Goal: Task Accomplishment & Management: Use online tool/utility

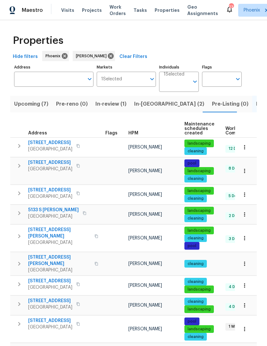
click at [256, 104] on span "Listed (20)" at bounding box center [270, 104] width 28 height 9
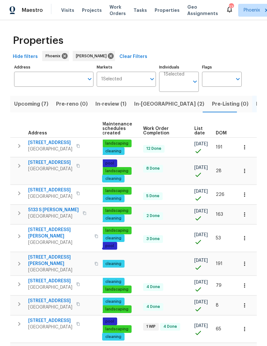
scroll to position [0, 82]
click at [223, 132] on span "DOM" at bounding box center [221, 133] width 11 height 4
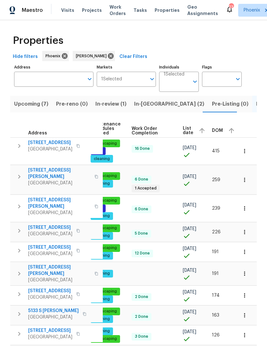
scroll to position [0, 93]
click at [213, 133] on span "DOM" at bounding box center [217, 130] width 11 height 4
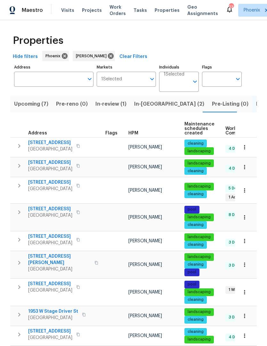
click at [212, 105] on span "Pre-Listing (0)" at bounding box center [230, 104] width 36 height 9
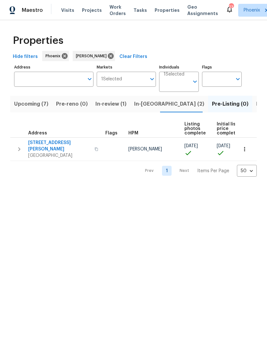
click at [92, 147] on button "button" at bounding box center [96, 148] width 8 height 15
click at [94, 148] on icon "button" at bounding box center [96, 149] width 4 height 4
click at [256, 103] on span "Listed (20)" at bounding box center [270, 104] width 28 height 9
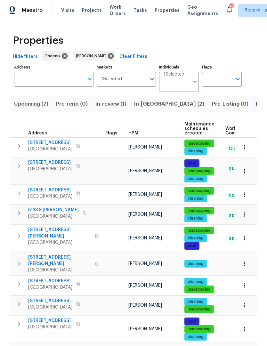
click at [18, 148] on icon "button" at bounding box center [19, 146] width 2 height 4
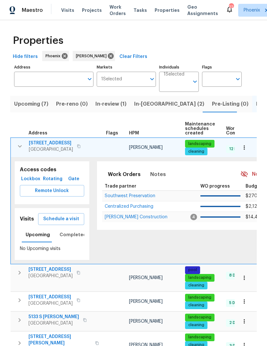
click at [71, 221] on span "Schedule a visit" at bounding box center [61, 219] width 36 height 8
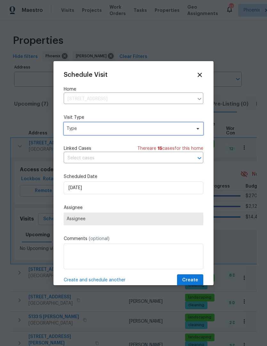
click at [130, 129] on span "Type" at bounding box center [129, 128] width 124 height 6
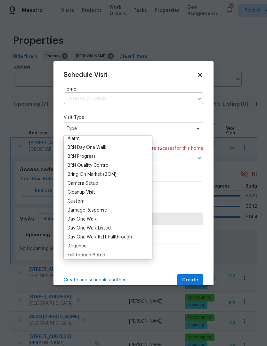
scroll to position [41, 0]
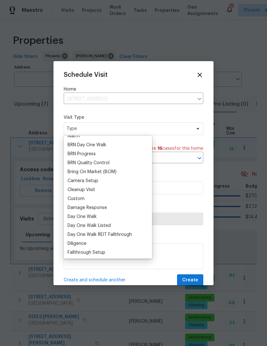
click at [75, 199] on div "Custom" at bounding box center [76, 199] width 17 height 6
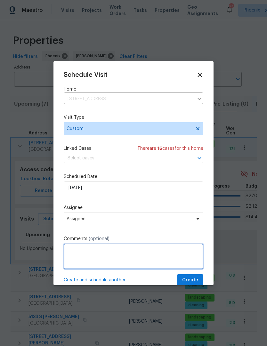
click at [124, 253] on textarea at bounding box center [134, 257] width 140 height 26
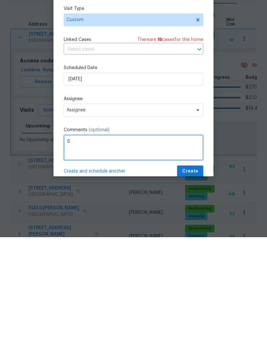
scroll to position [21, 0]
type textarea "Storm walk"
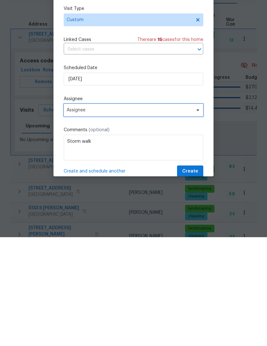
click at [200, 212] on span "Assignee" at bounding box center [134, 218] width 140 height 13
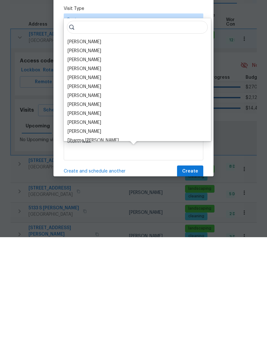
click at [88, 148] on div "[PERSON_NAME]" at bounding box center [85, 151] width 34 height 6
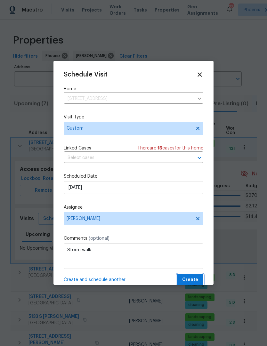
click at [195, 283] on span "Create" at bounding box center [190, 280] width 16 height 8
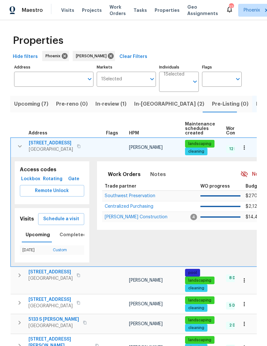
click at [20, 145] on icon "button" at bounding box center [20, 146] width 4 height 2
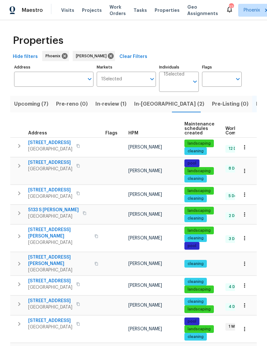
scroll to position [0, 0]
click at [68, 145] on span "3201 W Five Mile Peak Dr" at bounding box center [50, 143] width 44 height 6
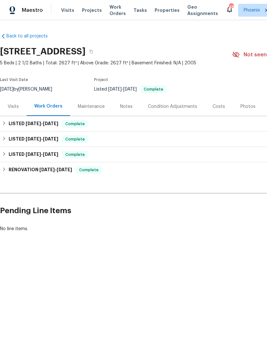
click at [89, 111] on div "Maintenance" at bounding box center [91, 106] width 42 height 19
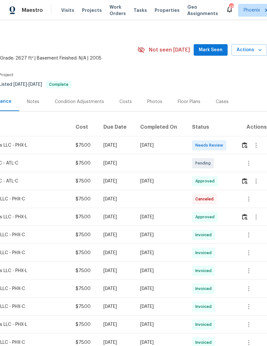
scroll to position [5, 95]
click at [243, 220] on img "button" at bounding box center [244, 217] width 5 height 6
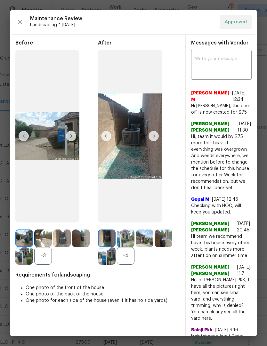
click at [152, 141] on img at bounding box center [153, 136] width 10 height 10
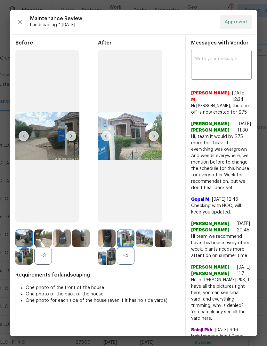
click at [151, 141] on img at bounding box center [153, 136] width 10 height 10
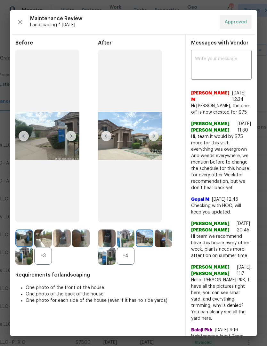
scroll to position [0, 3]
click at [209, 66] on textarea at bounding box center [221, 66] width 53 height 18
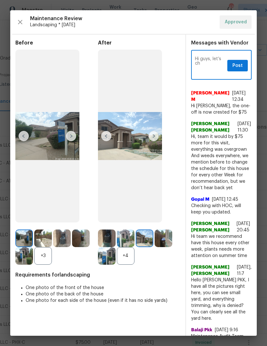
type textarea "Hi guys, let’s ch"
click at [164, 29] on div "Maintenance Review Landscaping * Mon, Aug 25 Approved Before +3 After +4 Requir…" at bounding box center [133, 172] width 246 height 325
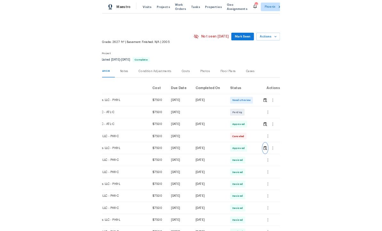
scroll to position [0, 95]
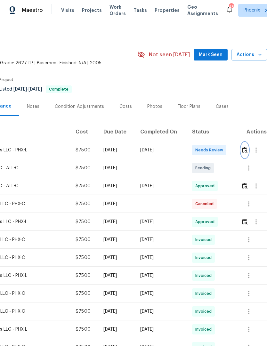
click at [243, 155] on button "button" at bounding box center [244, 149] width 7 height 15
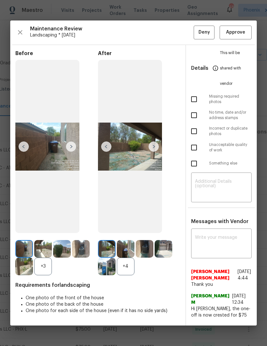
click at [155, 147] on img at bounding box center [153, 146] width 10 height 10
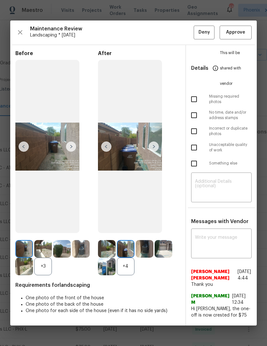
click at [154, 149] on img at bounding box center [153, 146] width 10 height 10
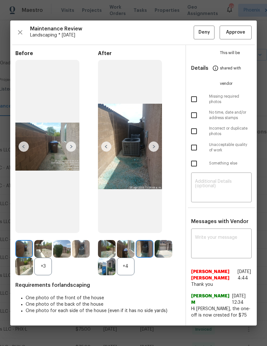
click at [152, 152] on img at bounding box center [130, 146] width 64 height 173
click at [153, 146] on img at bounding box center [153, 146] width 10 height 10
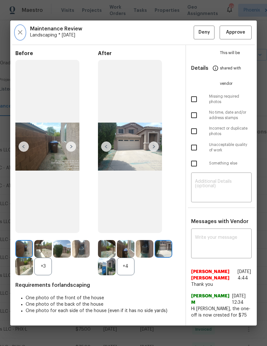
click at [22, 28] on icon "button" at bounding box center [20, 32] width 8 height 8
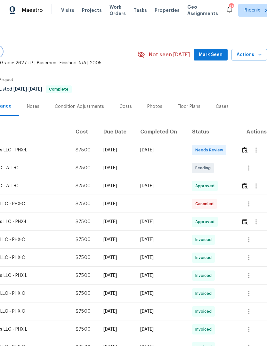
click at [256, 150] on icon "button" at bounding box center [256, 150] width 8 height 8
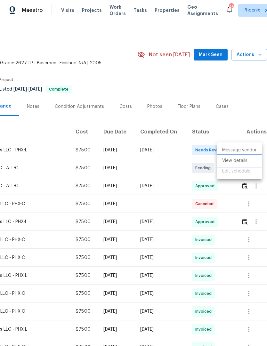
click at [244, 160] on li "View details" at bounding box center [239, 161] width 45 height 11
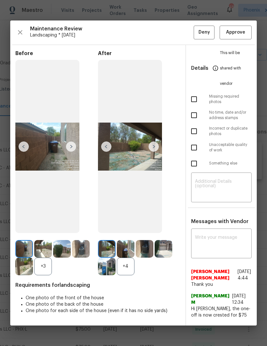
click at [57, 150] on img at bounding box center [47, 146] width 64 height 173
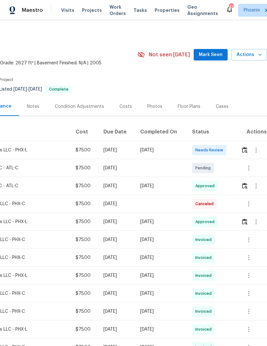
scroll to position [0, 95]
click at [256, 150] on icon "button" at bounding box center [256, 150] width 8 height 8
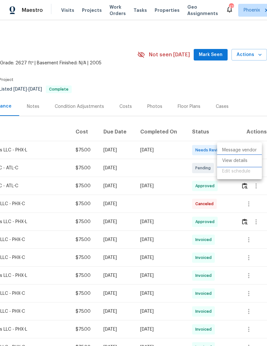
click at [240, 162] on li "View details" at bounding box center [239, 161] width 45 height 11
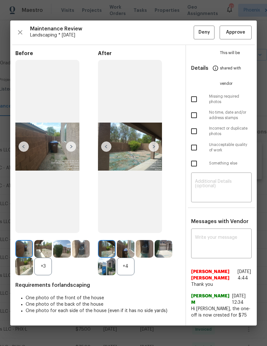
click at [61, 161] on img at bounding box center [47, 146] width 64 height 173
click at [133, 154] on img at bounding box center [130, 146] width 64 height 173
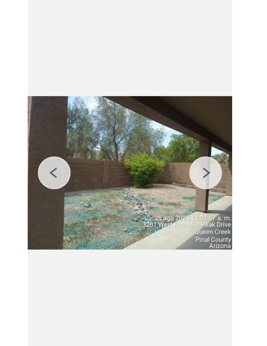
click at [148, 141] on img at bounding box center [153, 146] width 10 height 10
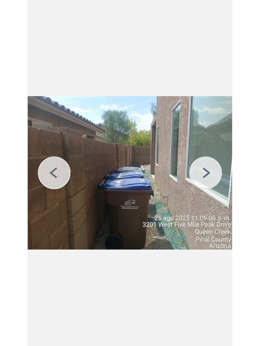
click at [148, 141] on img at bounding box center [153, 146] width 10 height 10
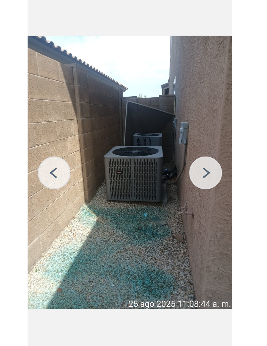
click at [148, 141] on img at bounding box center [153, 146] width 10 height 10
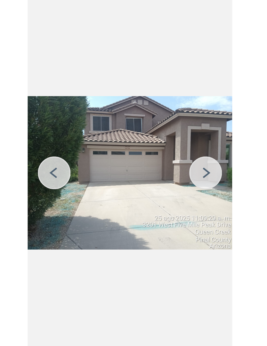
click at [148, 141] on img at bounding box center [153, 146] width 10 height 10
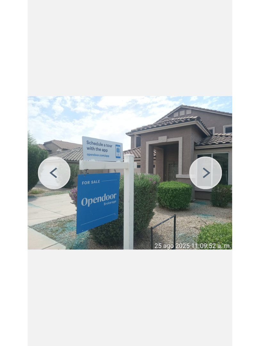
click at [148, 141] on img at bounding box center [153, 146] width 10 height 10
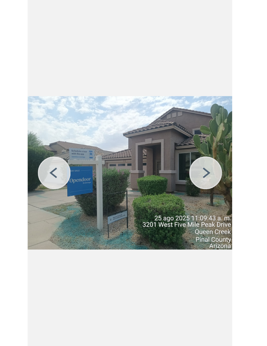
click at [101, 141] on img at bounding box center [106, 146] width 10 height 10
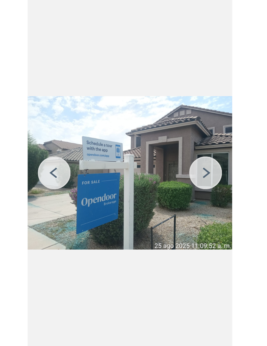
click at [148, 141] on img at bounding box center [153, 146] width 10 height 10
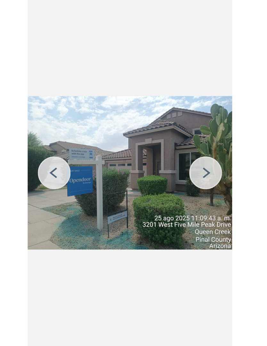
click at [148, 141] on img at bounding box center [153, 146] width 10 height 10
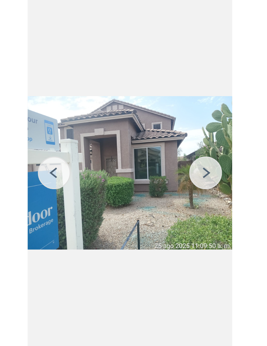
click at [148, 141] on img at bounding box center [153, 146] width 10 height 10
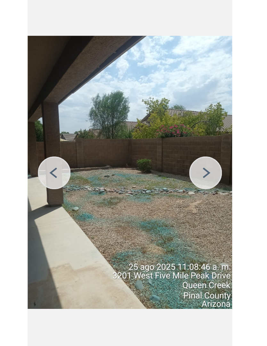
click at [148, 141] on img at bounding box center [153, 146] width 10 height 10
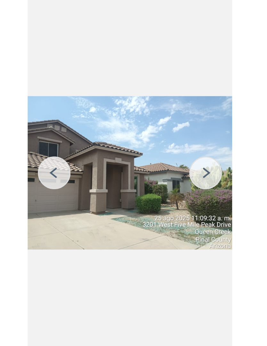
click at [101, 141] on img at bounding box center [106, 146] width 10 height 10
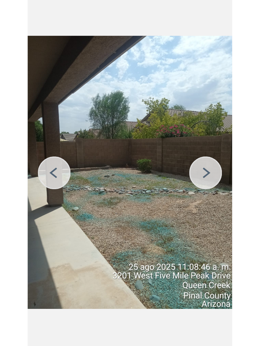
click at [101, 141] on img at bounding box center [106, 146] width 10 height 10
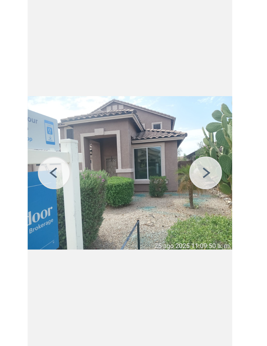
click at [101, 141] on img at bounding box center [106, 146] width 10 height 10
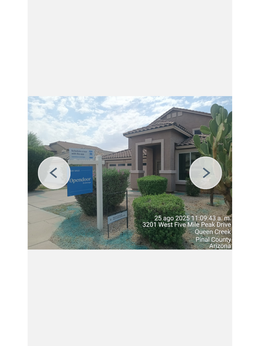
click at [101, 141] on img at bounding box center [106, 146] width 10 height 10
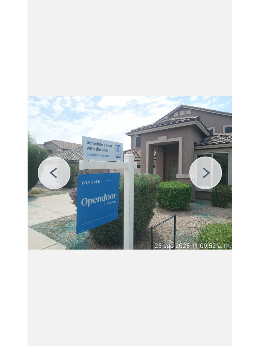
click at [101, 141] on img at bounding box center [106, 146] width 10 height 10
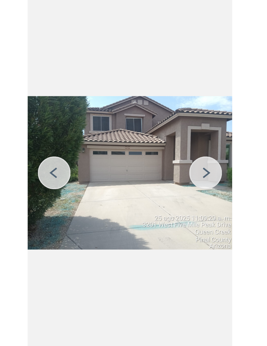
click at [101, 141] on img at bounding box center [106, 146] width 10 height 10
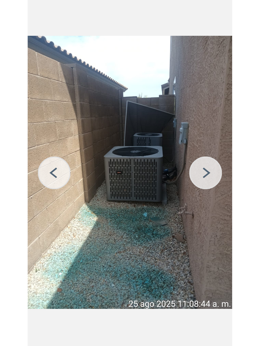
click at [101, 141] on img at bounding box center [106, 146] width 10 height 10
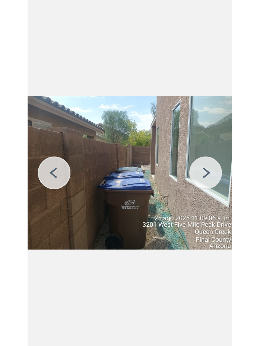
click at [101, 141] on img at bounding box center [106, 146] width 10 height 10
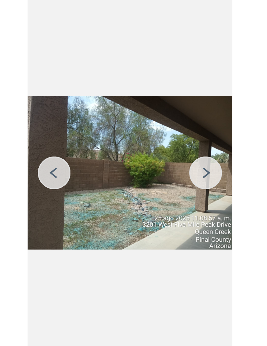
click at [101, 141] on img at bounding box center [106, 146] width 10 height 10
click at [98, 70] on div "After +4" at bounding box center [139, 162] width 83 height 225
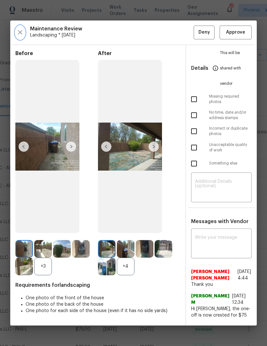
click at [17, 28] on icon "button" at bounding box center [20, 32] width 8 height 8
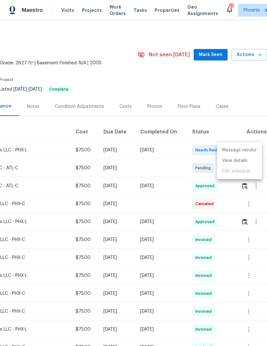
click at [228, 91] on div at bounding box center [133, 173] width 267 height 346
